Goal: Task Accomplishment & Management: Manage account settings

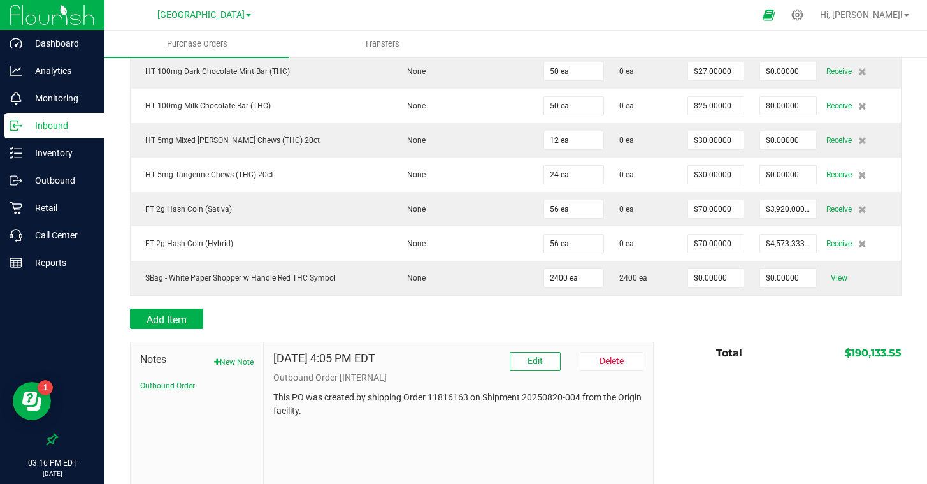
scroll to position [5304, 0]
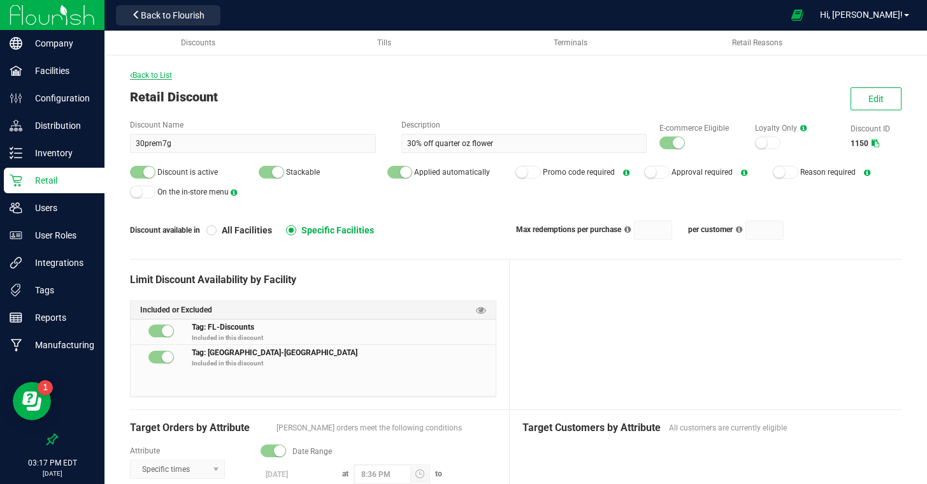
click at [162, 72] on span "Back to List" at bounding box center [151, 75] width 42 height 9
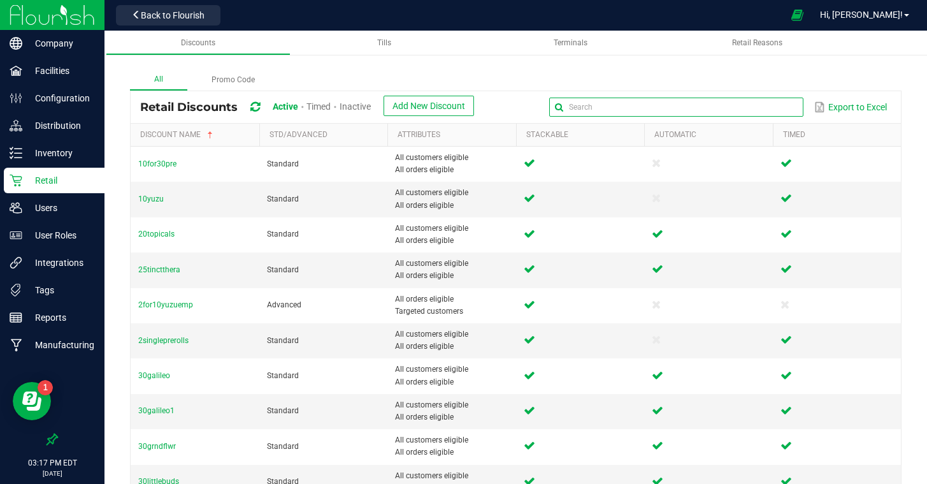
click at [767, 113] on input "text" at bounding box center [676, 106] width 254 height 19
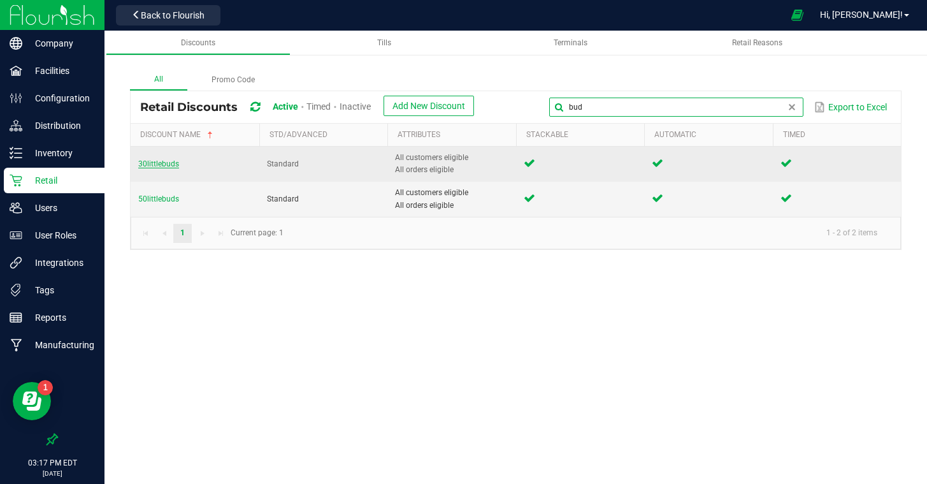
type input "bud"
click at [150, 162] on span "30littlebuds" at bounding box center [158, 163] width 41 height 9
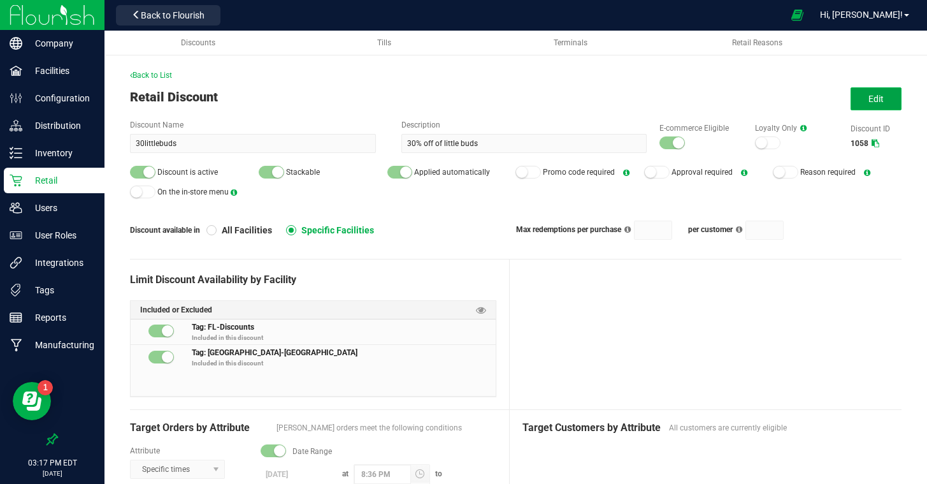
click at [888, 103] on button "Edit" at bounding box center [876, 98] width 51 height 23
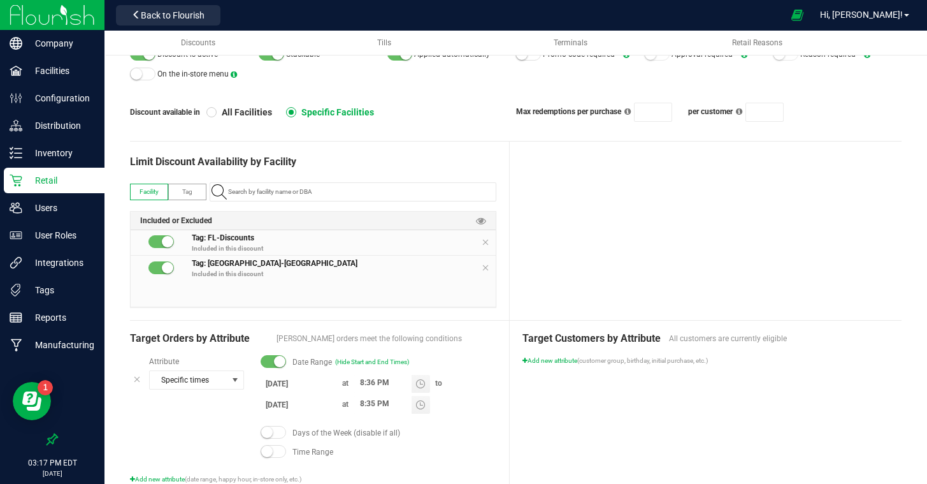
scroll to position [119, 0]
click at [285, 381] on input "[DATE]" at bounding box center [299, 383] width 76 height 16
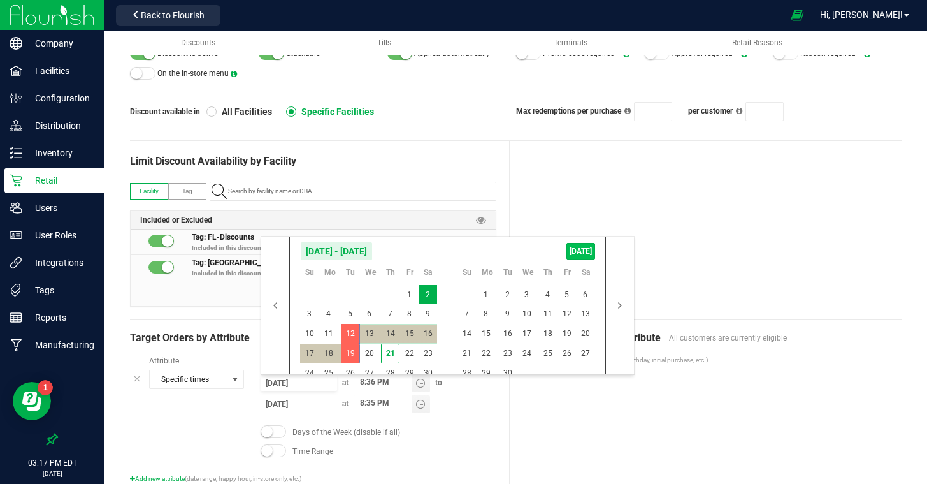
click at [588, 256] on span "[DATE]" at bounding box center [581, 251] width 29 height 17
type input "[DATE]"
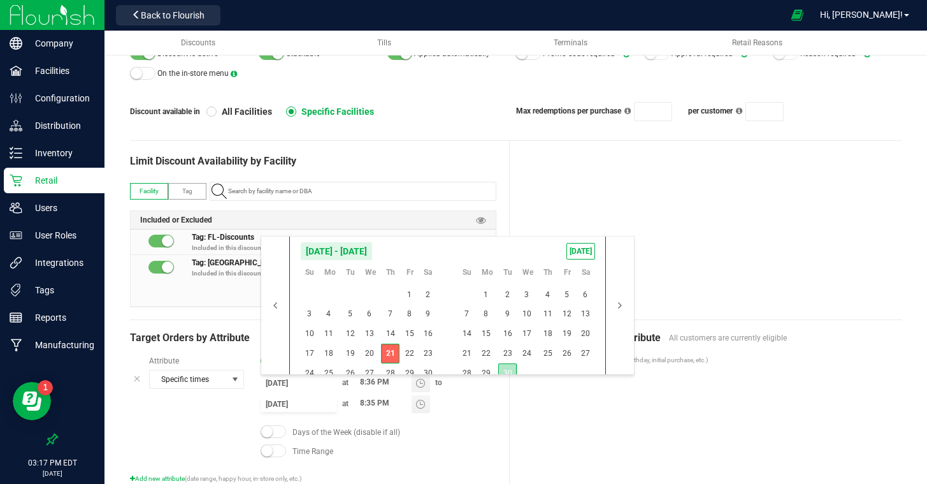
click at [509, 372] on span "30" at bounding box center [507, 373] width 18 height 20
type input "[DATE]"
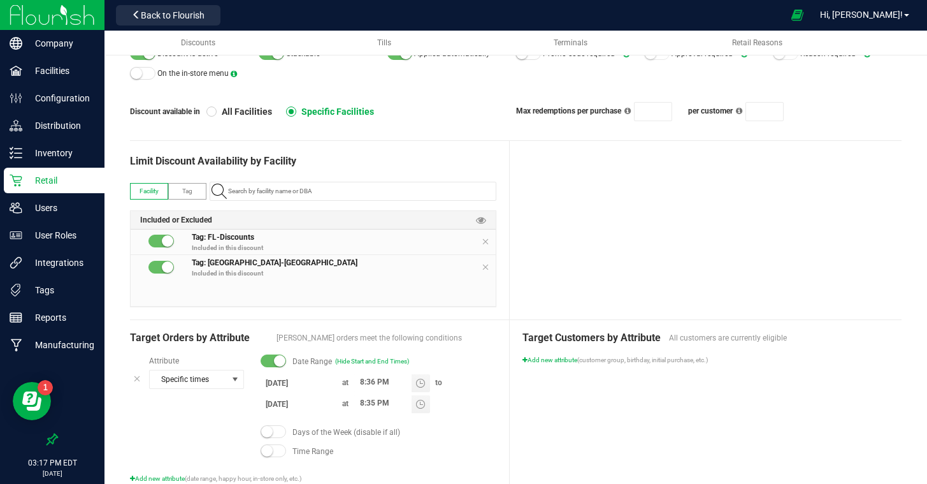
click at [592, 415] on div "Target Customers by Attribute All customers are currently eligible Add new attr…" at bounding box center [706, 406] width 392 height 173
click at [692, 216] on div at bounding box center [706, 230] width 392 height 178
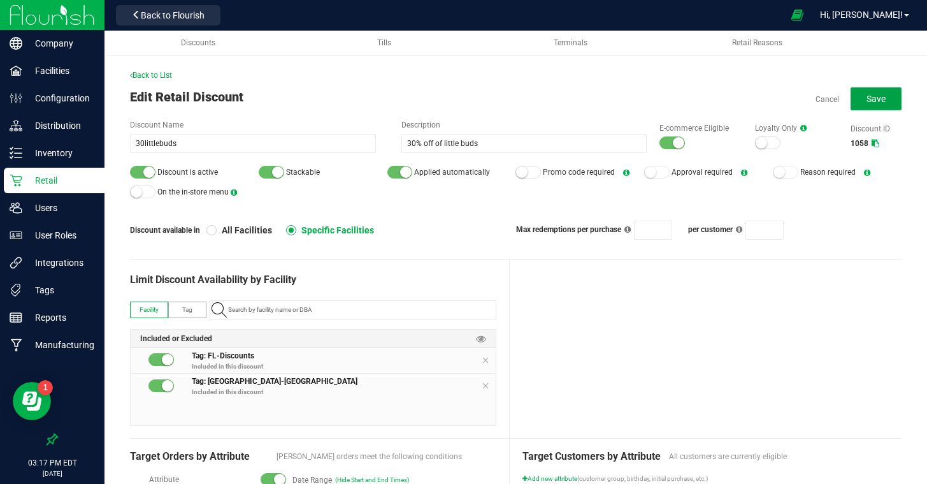
click at [874, 100] on span "Save" at bounding box center [876, 99] width 19 height 10
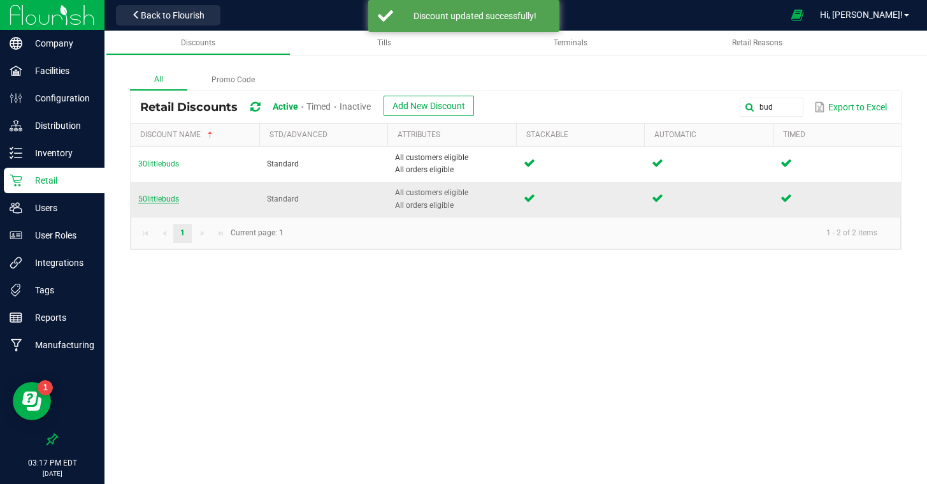
click at [145, 198] on span "50littlebuds" at bounding box center [158, 198] width 41 height 9
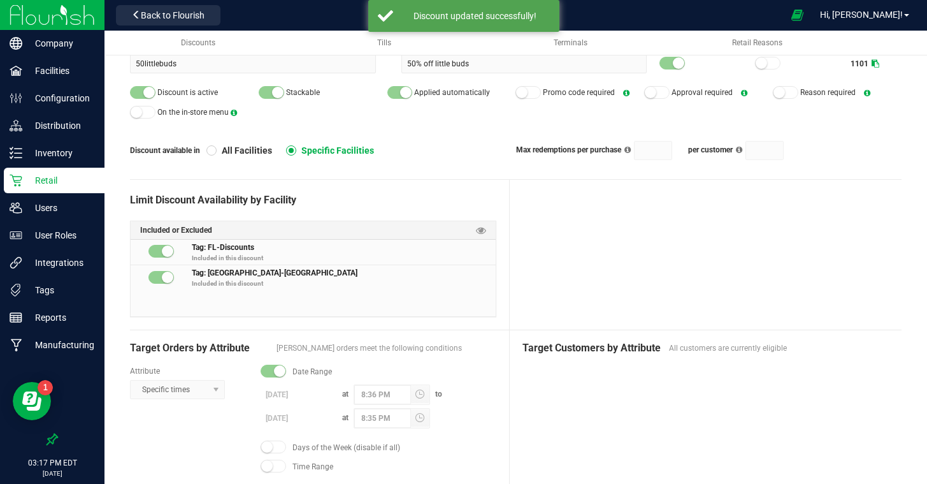
scroll to position [79, 0]
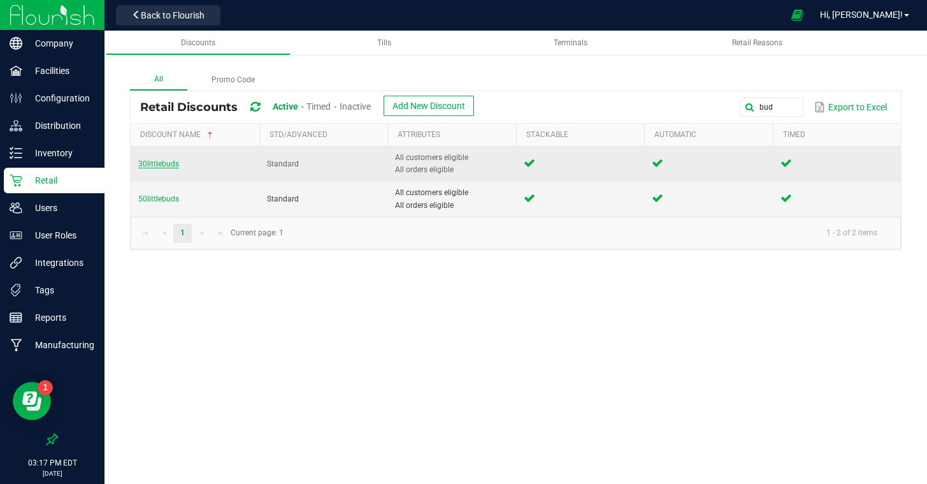
click at [150, 161] on span "30littlebuds" at bounding box center [158, 163] width 41 height 9
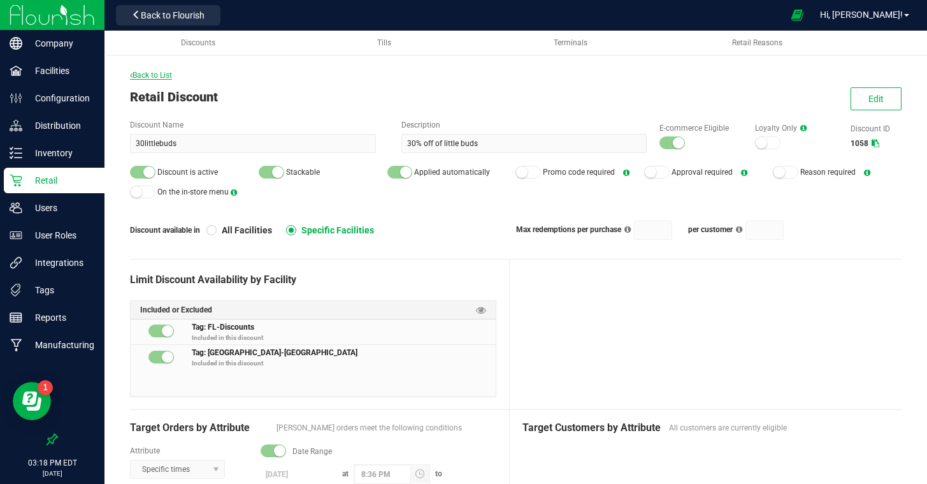
click at [148, 72] on span "Back to List" at bounding box center [151, 75] width 42 height 9
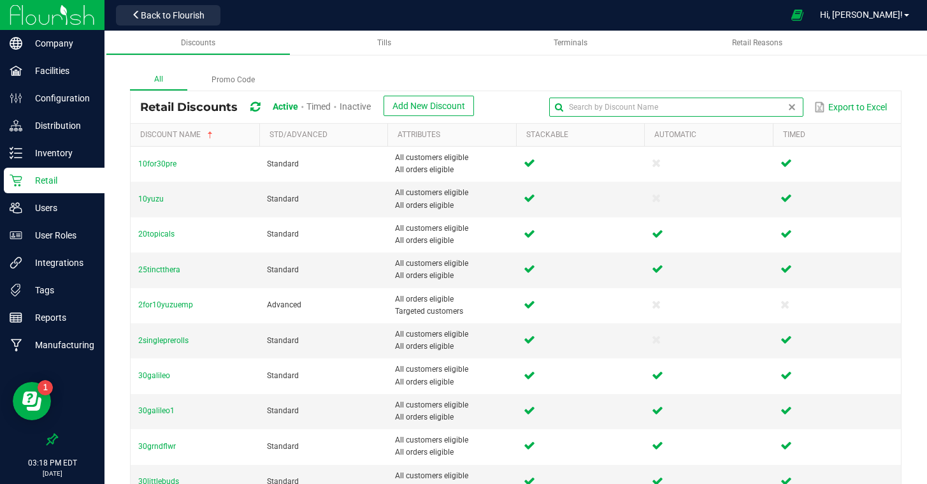
click at [774, 106] on input "text" at bounding box center [676, 106] width 254 height 19
type input "cart"
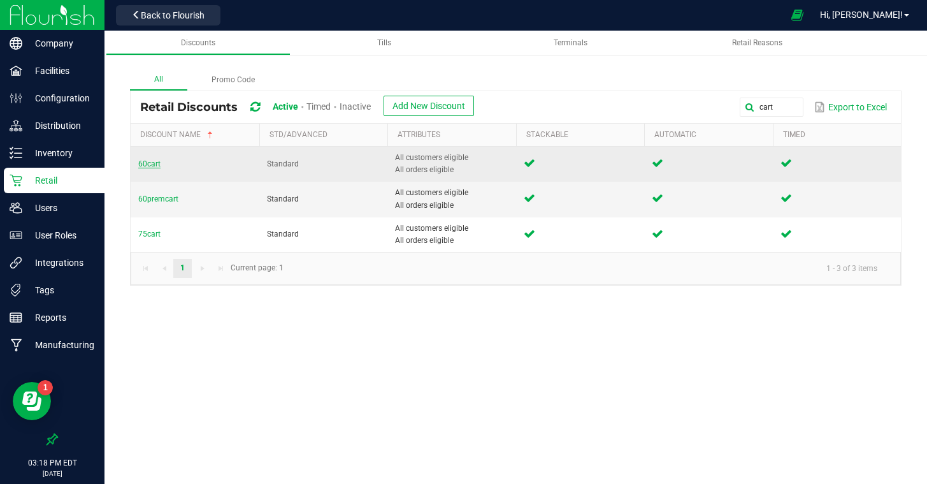
click at [144, 162] on span "60cart" at bounding box center [149, 163] width 22 height 9
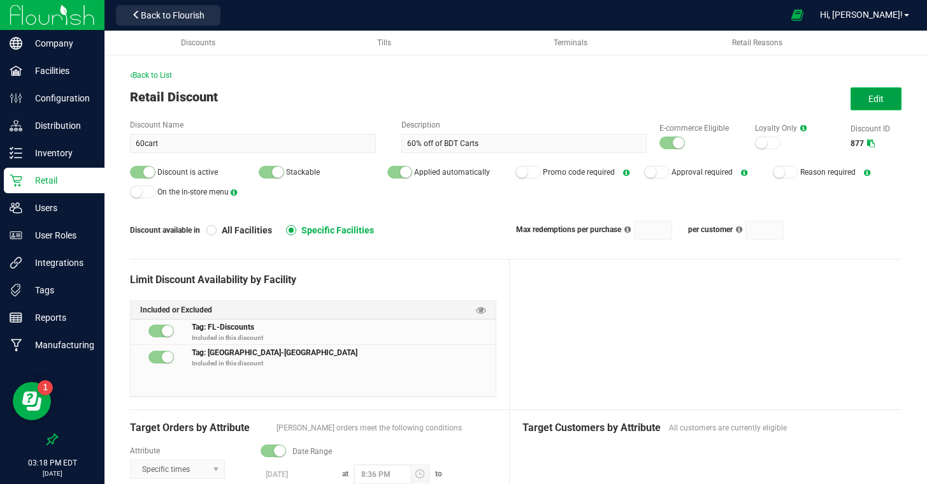
click at [867, 96] on button "Edit" at bounding box center [876, 98] width 51 height 23
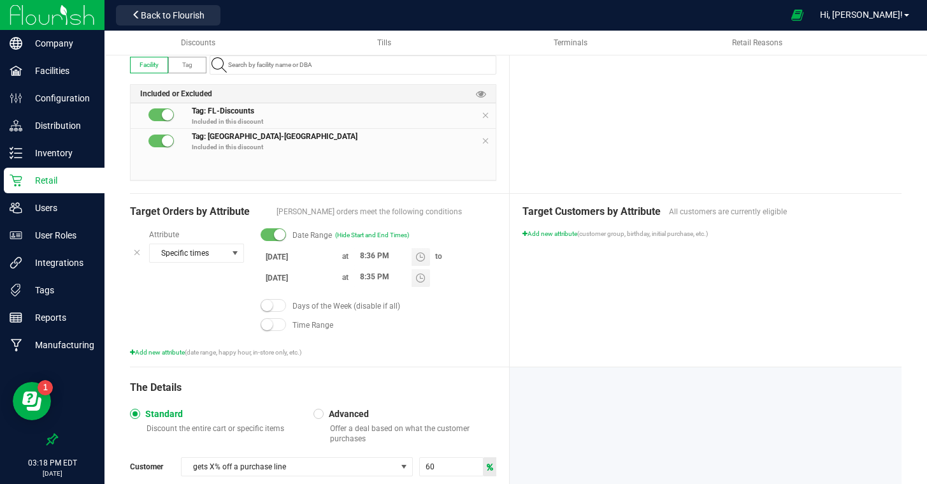
scroll to position [317, 0]
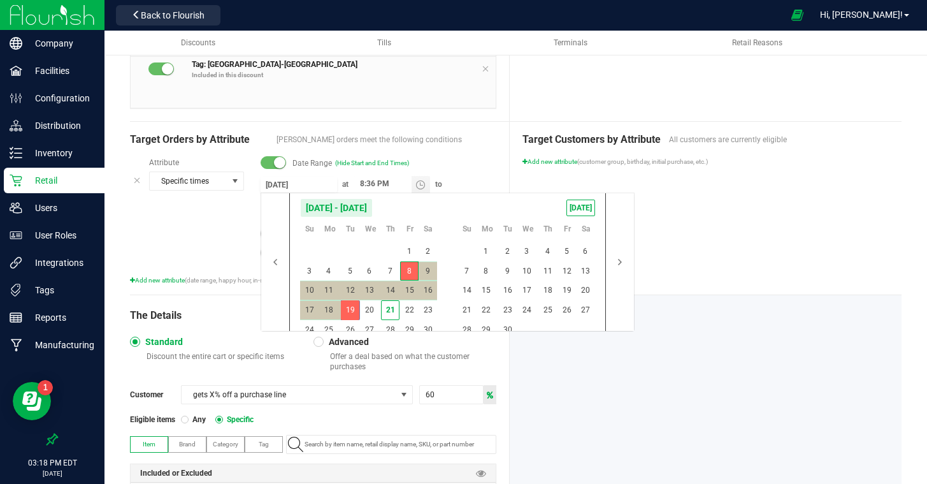
click at [279, 185] on input "[DATE]" at bounding box center [299, 185] width 76 height 16
click at [584, 205] on span "[DATE]" at bounding box center [581, 207] width 29 height 17
type input "[DATE]"
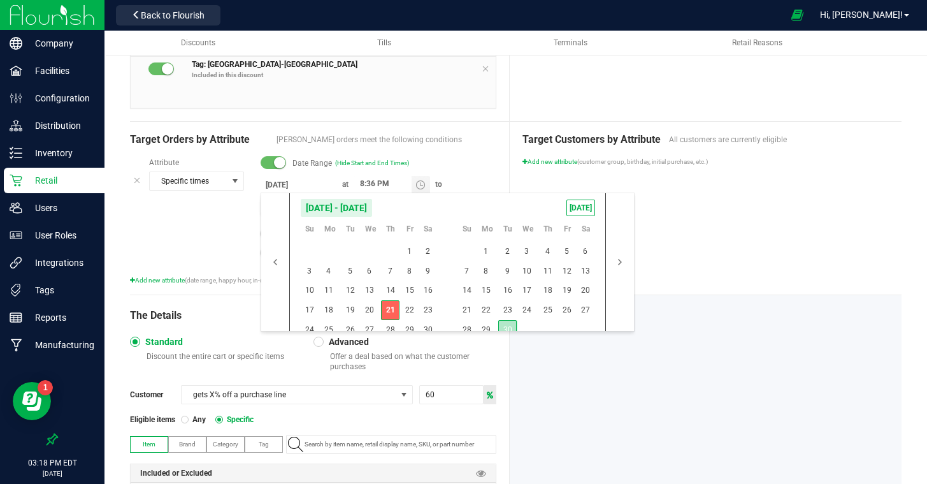
click at [510, 324] on span "30" at bounding box center [507, 330] width 18 height 20
type input "[DATE]"
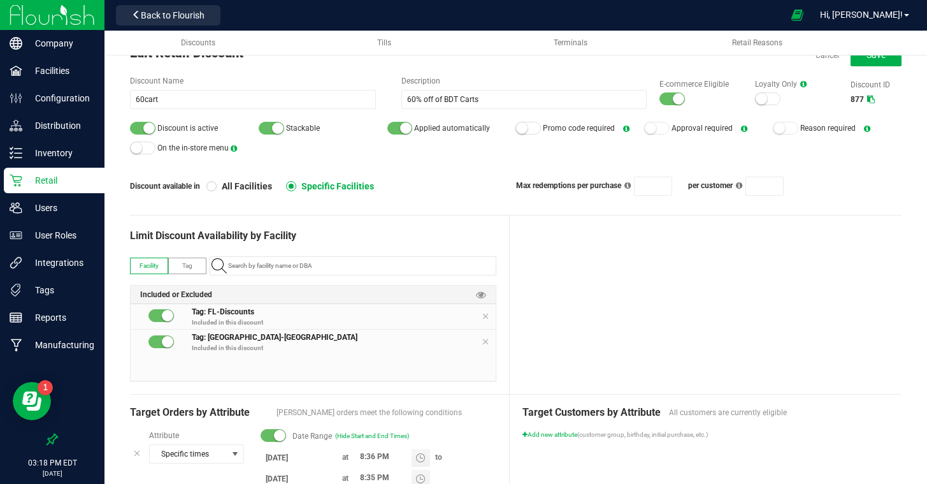
scroll to position [0, 0]
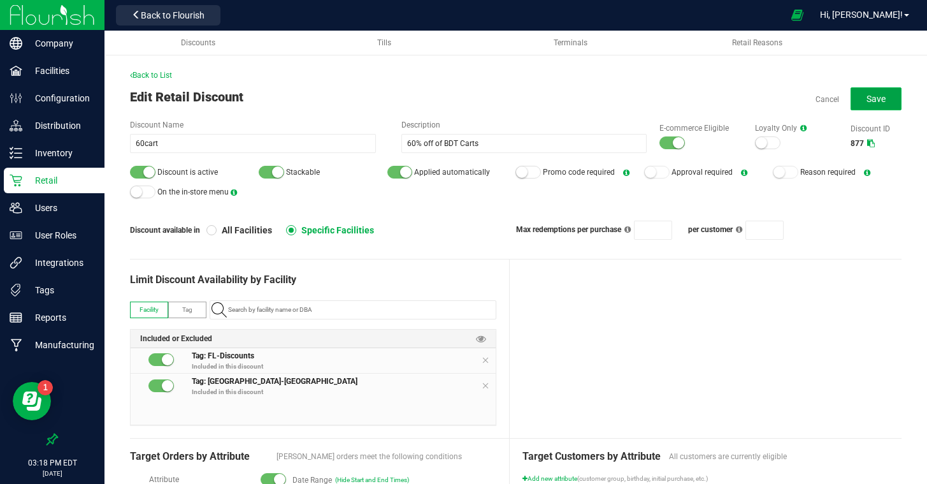
click at [861, 95] on button "Save" at bounding box center [876, 98] width 51 height 23
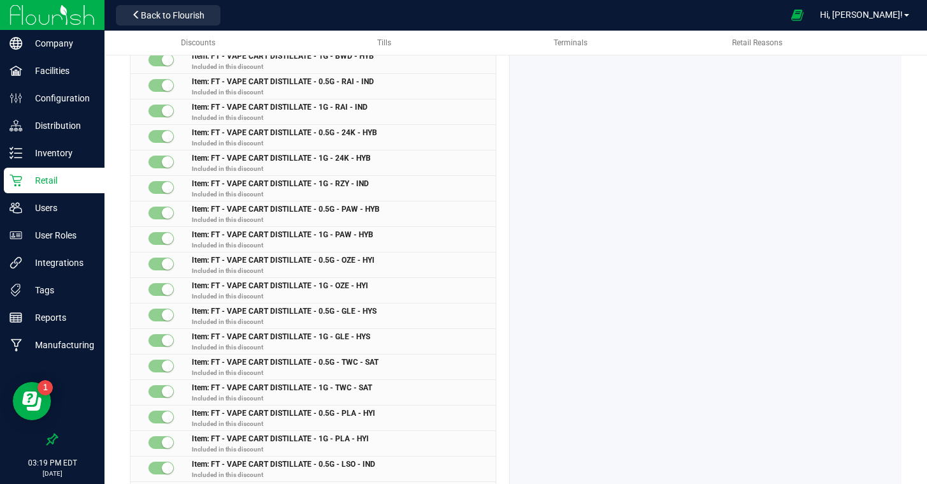
scroll to position [1174, 0]
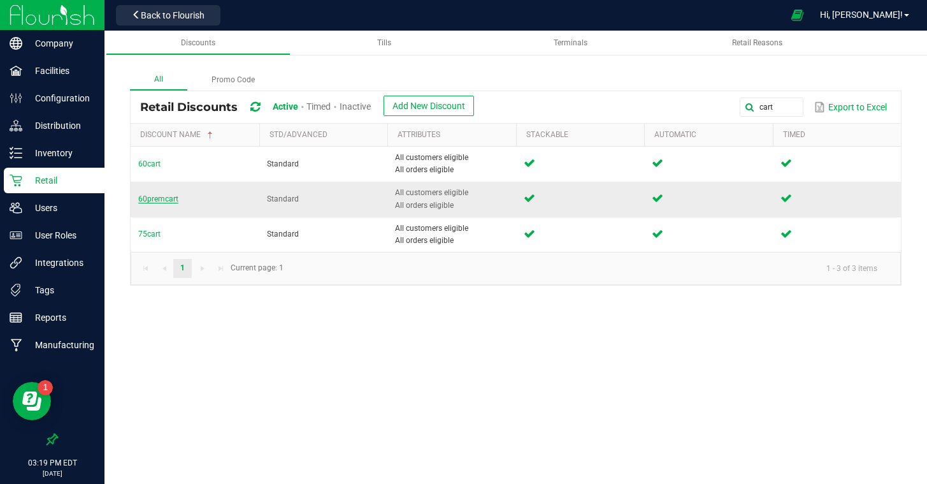
click at [167, 200] on span "60premcart" at bounding box center [158, 198] width 40 height 9
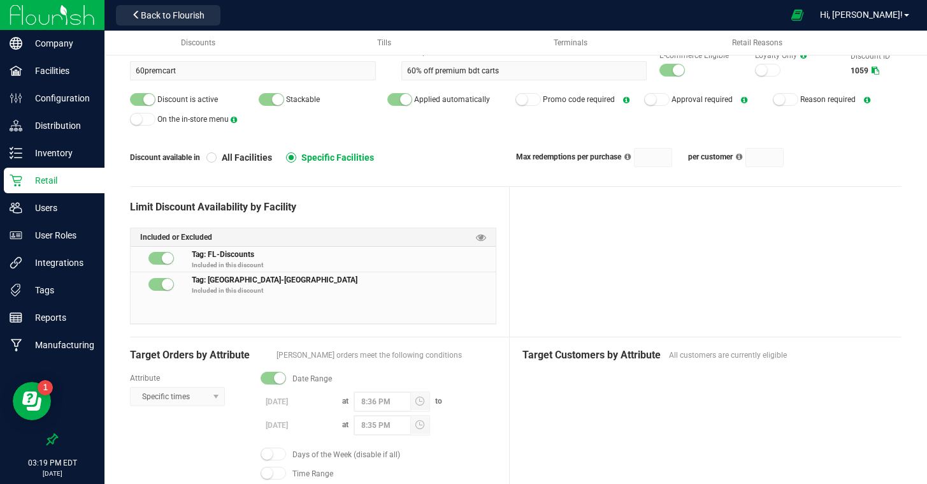
scroll to position [71, 0]
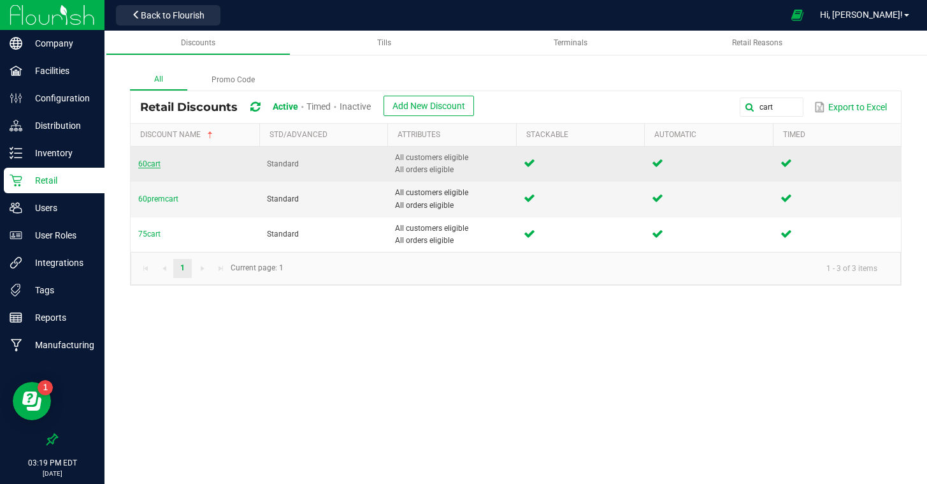
click at [147, 164] on span "60cart" at bounding box center [149, 163] width 22 height 9
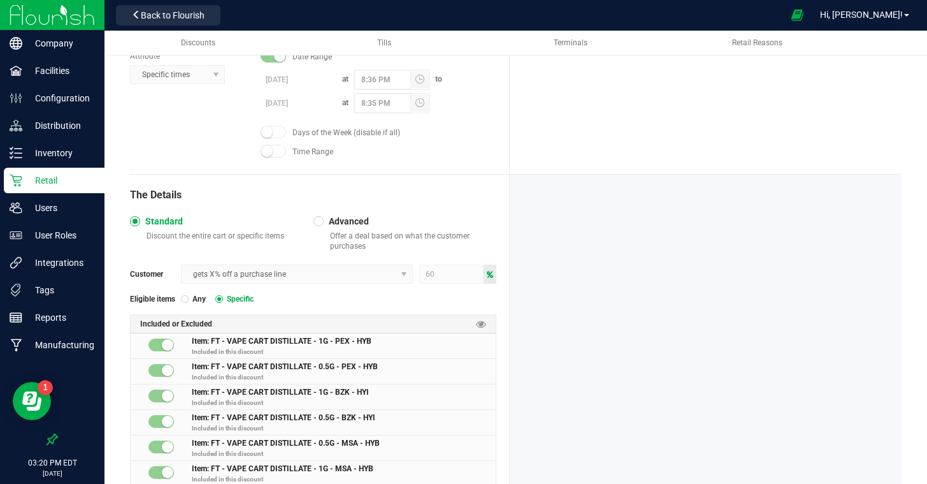
scroll to position [366, 0]
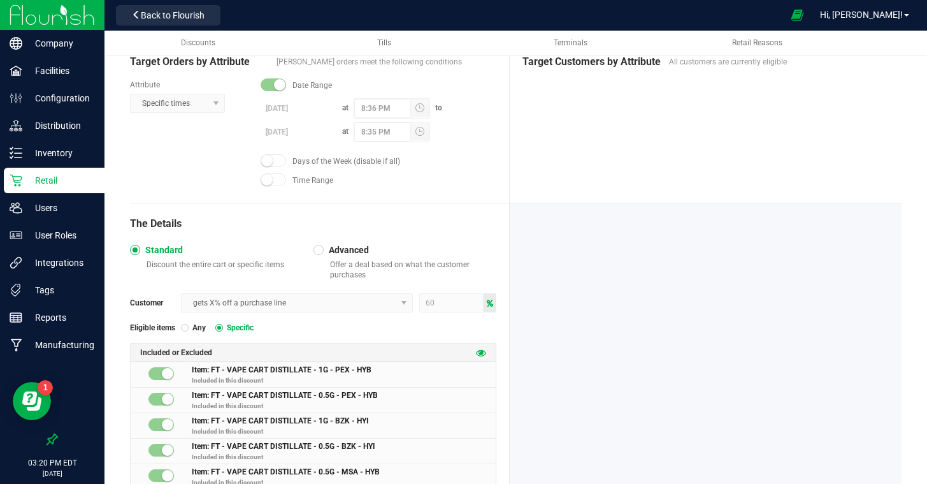
click at [479, 348] on icon at bounding box center [481, 352] width 10 height 10
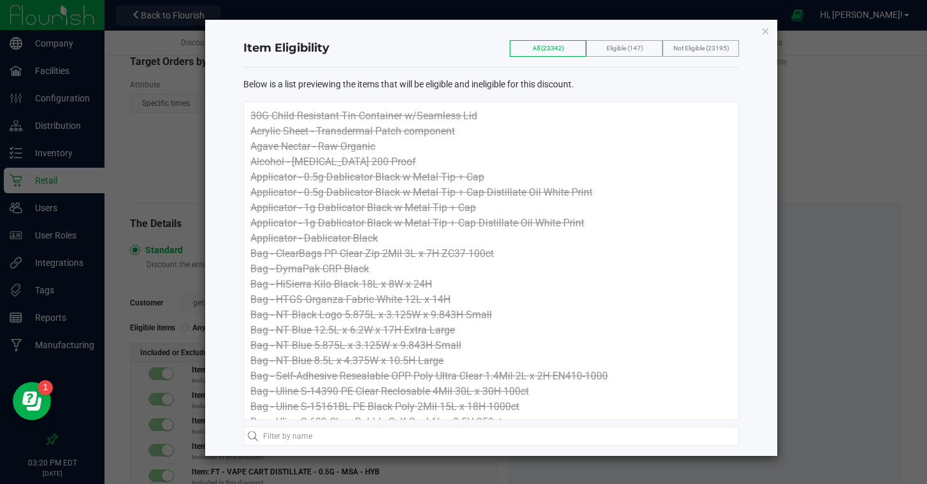
click at [363, 446] on div "Below is a list previewing the items that will be eligible and ineligible for t…" at bounding box center [491, 262] width 496 height 388
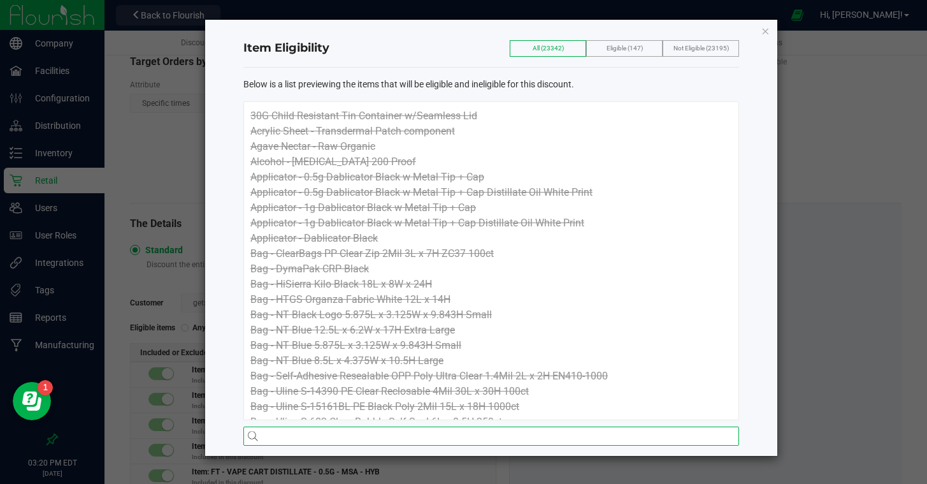
click at [366, 437] on input "text" at bounding box center [491, 435] width 496 height 19
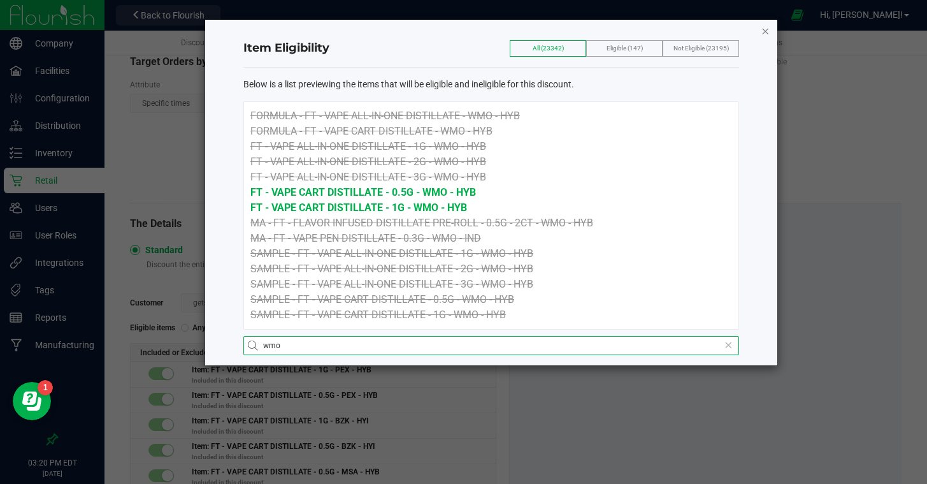
type input "wmo"
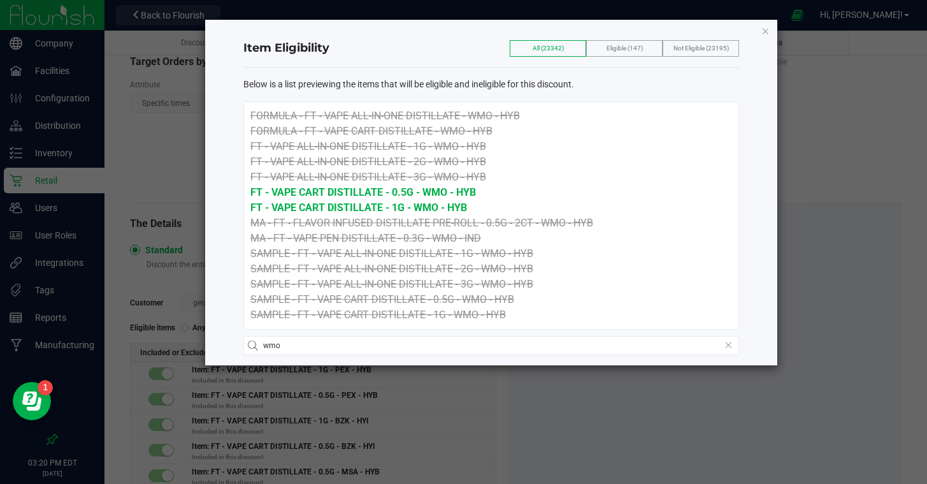
click at [765, 32] on icon "button" at bounding box center [765, 30] width 9 height 15
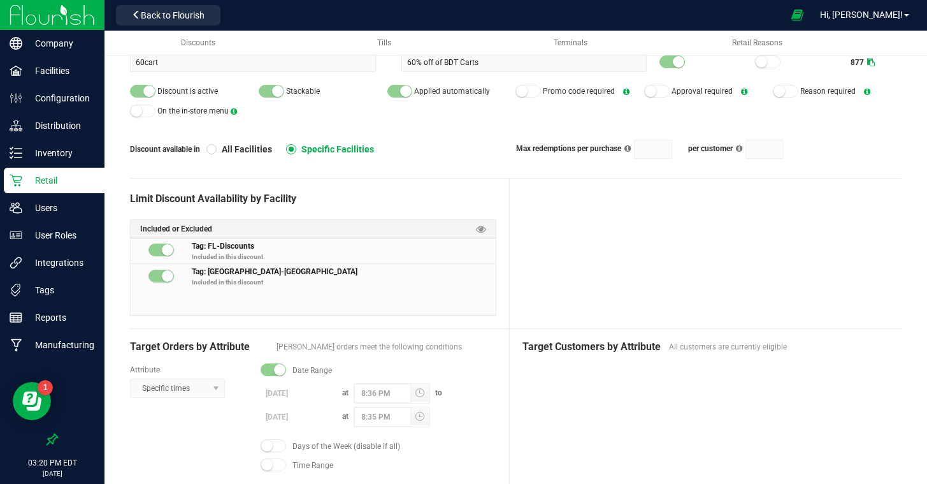
scroll to position [0, 0]
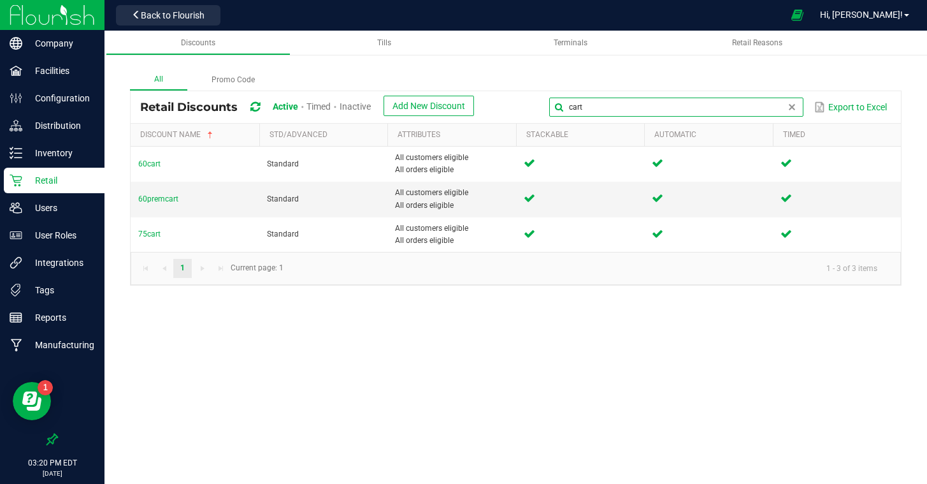
drag, startPoint x: 788, startPoint y: 110, endPoint x: 537, endPoint y: 104, distance: 251.1
click at [537, 104] on div "cart Export to Excel" at bounding box center [688, 107] width 408 height 22
type input "50dep"
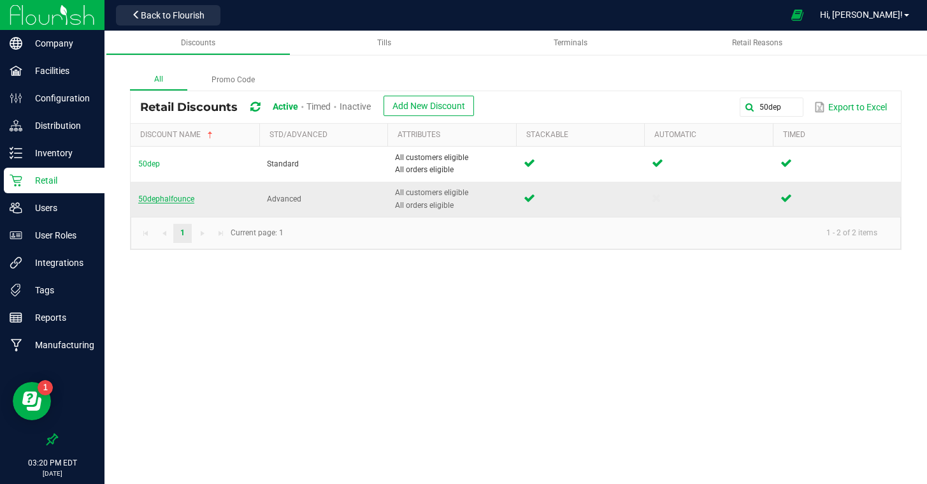
click at [155, 201] on span "50dephalfounce" at bounding box center [166, 198] width 56 height 9
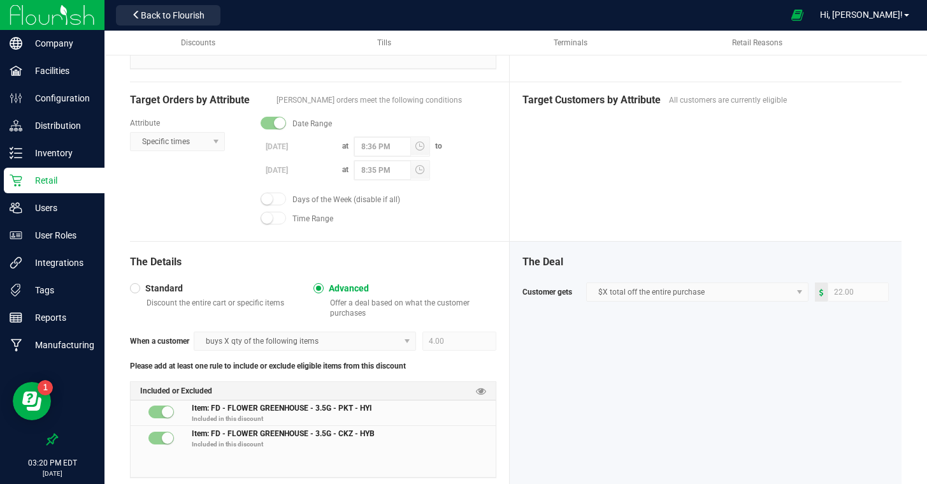
scroll to position [365, 0]
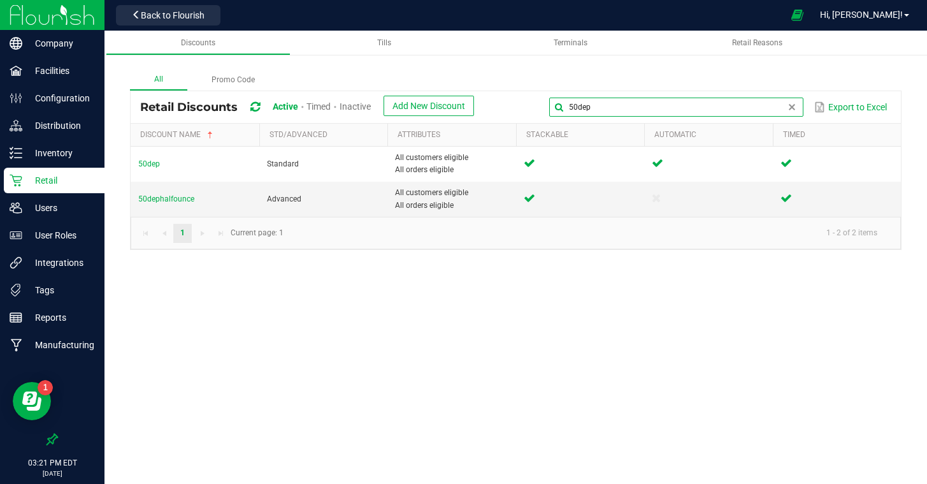
drag, startPoint x: 792, startPoint y: 108, endPoint x: 633, endPoint y: 94, distance: 159.2
click at [633, 94] on div "Retail Discounts Active Timed Inactive Add New Discount 50dep Export to Excel" at bounding box center [516, 107] width 770 height 32
type input "cdt"
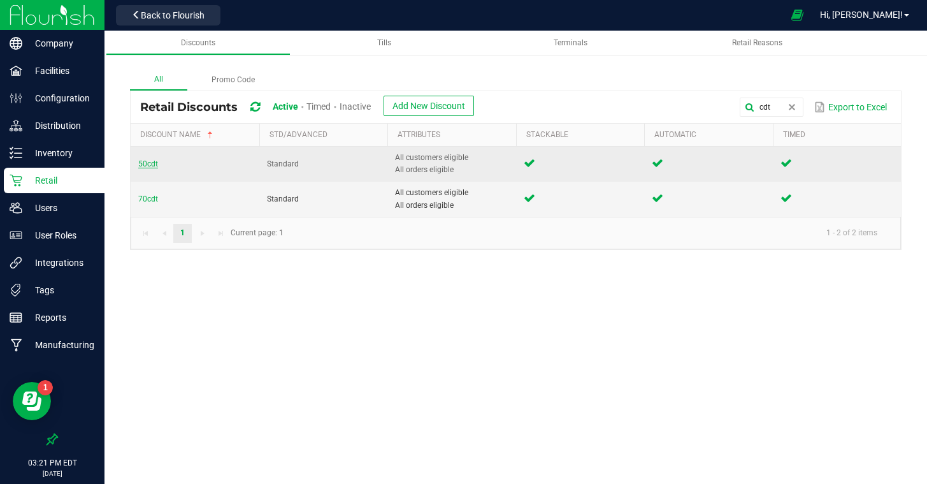
click at [146, 166] on span "50cdt" at bounding box center [148, 163] width 20 height 9
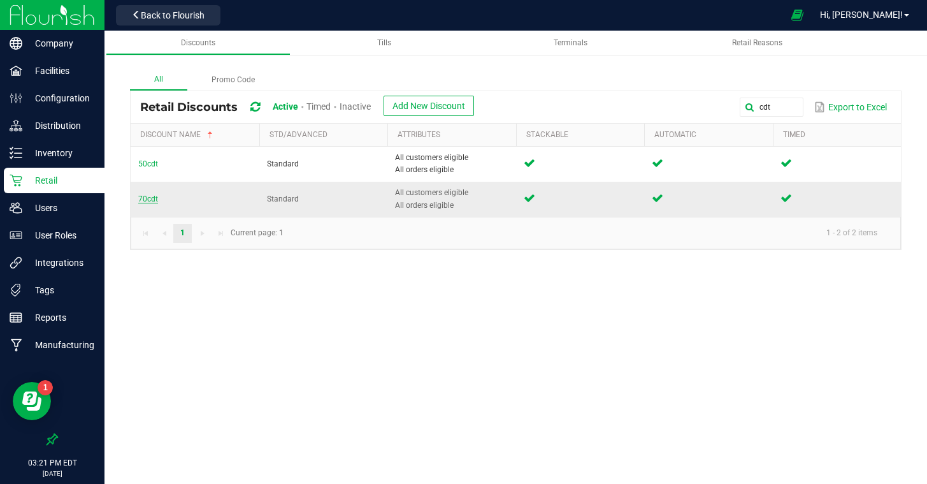
click at [150, 202] on span "70cdt" at bounding box center [148, 198] width 20 height 9
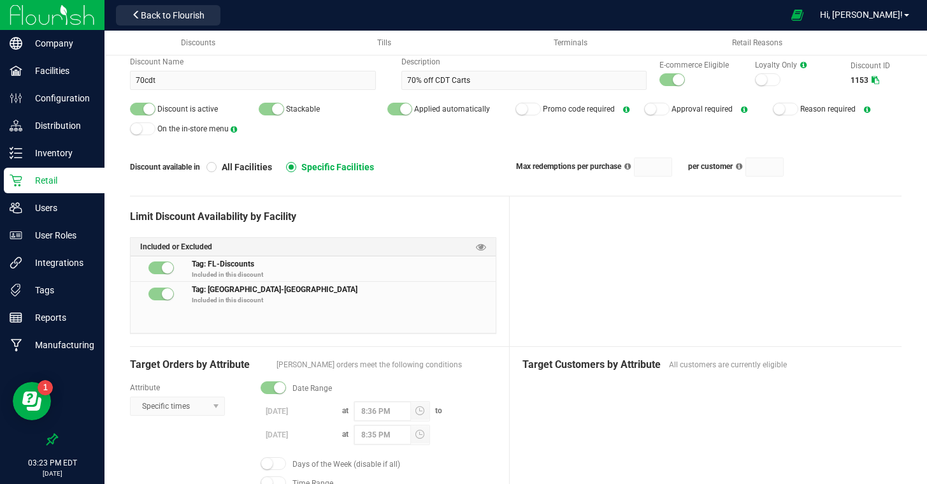
scroll to position [69, 0]
